Goal: Task Accomplishment & Management: Use online tool/utility

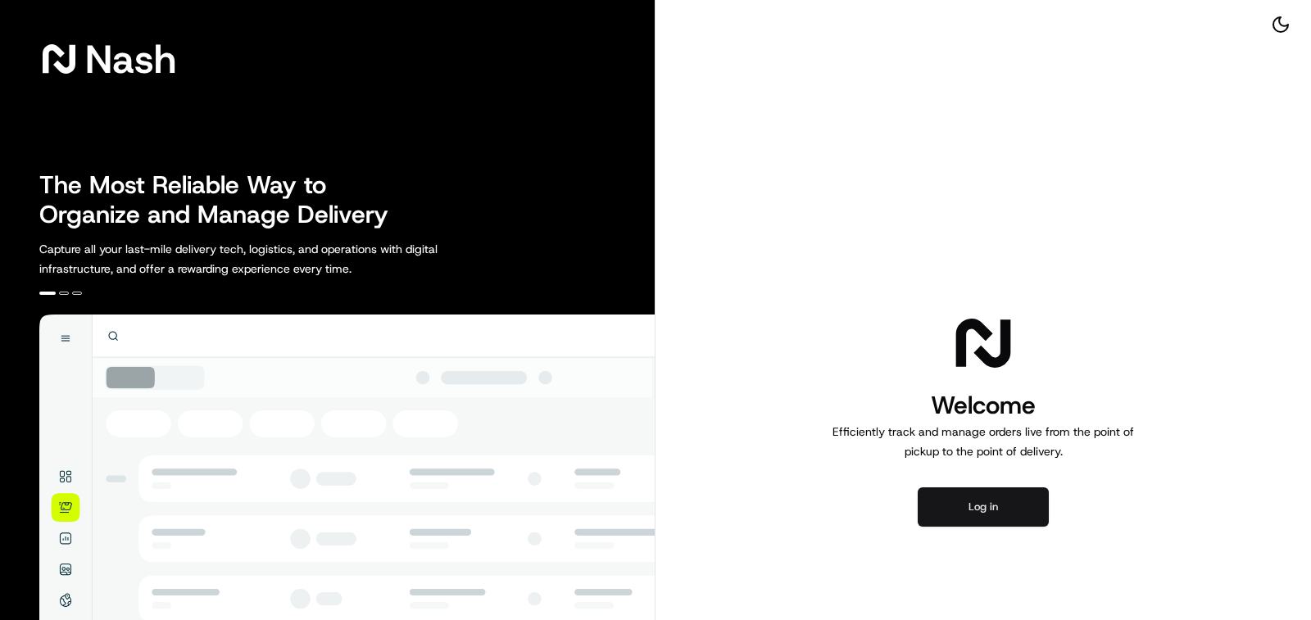
click at [964, 494] on button "Log in" at bounding box center [983, 507] width 131 height 39
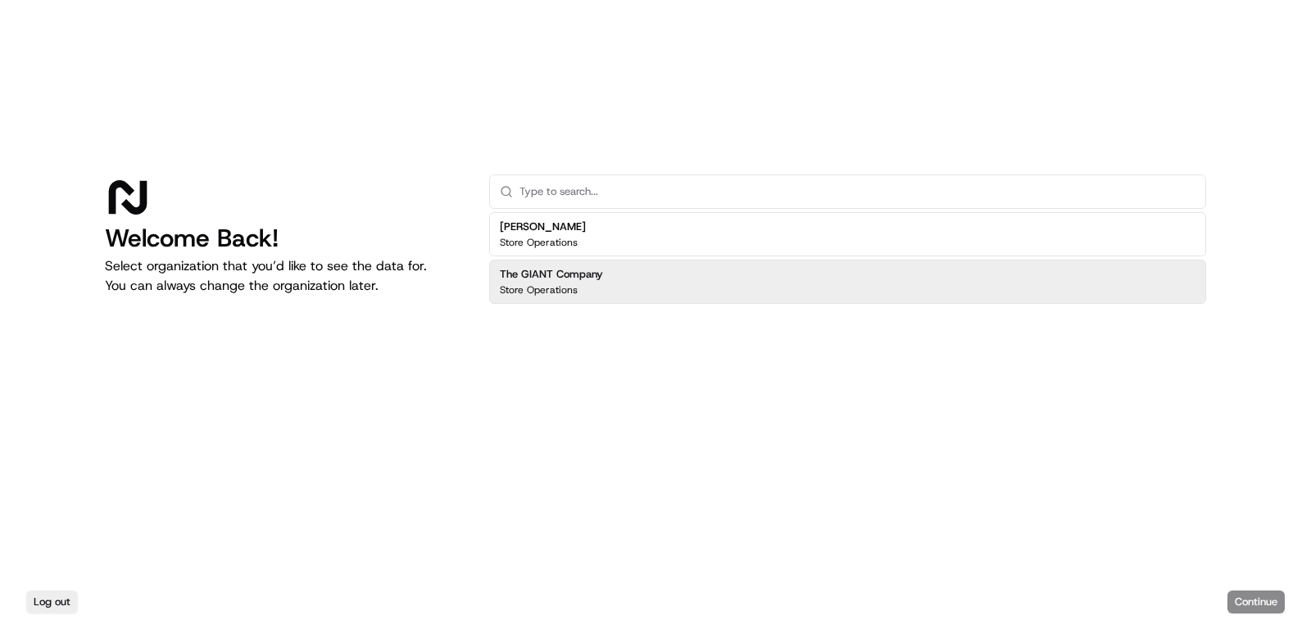
click at [643, 293] on div "The GIANT Company Store Operations" at bounding box center [847, 282] width 717 height 44
click at [1253, 603] on button "Continue" at bounding box center [1256, 602] width 57 height 23
